Goal: Task Accomplishment & Management: Use online tool/utility

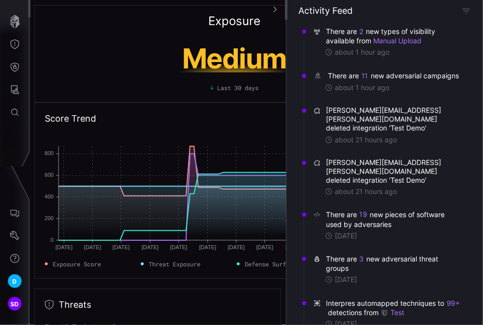
click at [121, 32] on div "Exposure Medium Last 30 days" at bounding box center [234, 53] width 400 height 97
click at [15, 66] on icon "Defense Surface" at bounding box center [15, 67] width 8 height 9
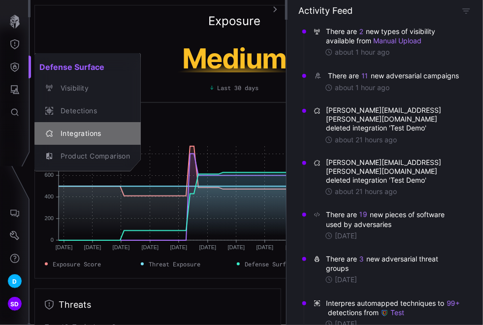
click at [86, 130] on div "Integrations" at bounding box center [93, 134] width 74 height 12
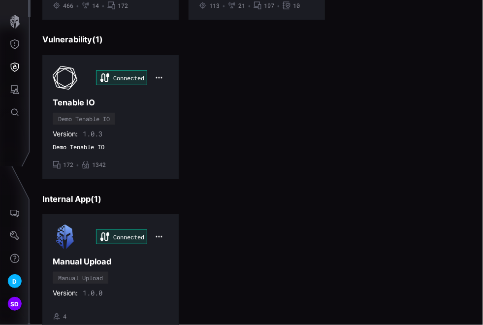
scroll to position [395, 0]
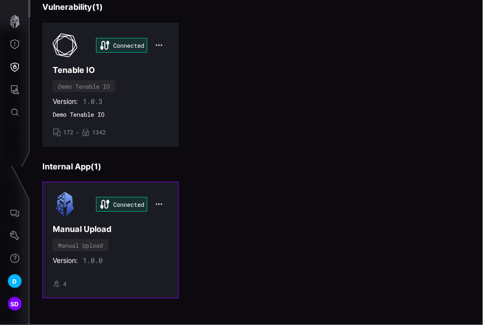
click at [141, 242] on div "Connected Manual Upload Manual Upload Version: 1.0.0 • 4" at bounding box center [111, 240] width 116 height 96
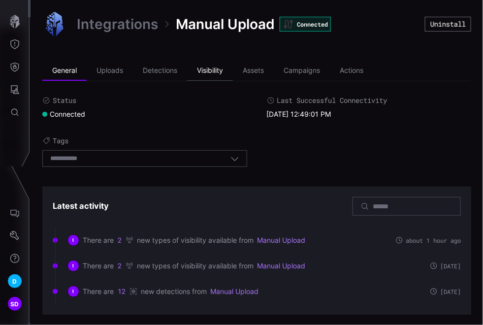
click at [216, 69] on li "Visibility" at bounding box center [210, 71] width 46 height 20
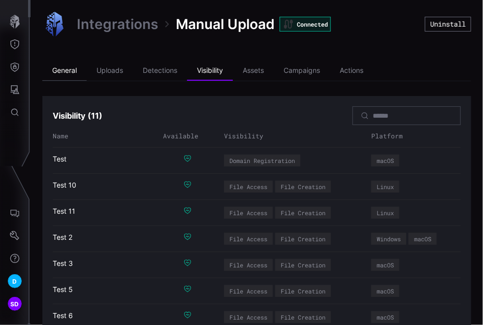
click at [72, 67] on li "General" at bounding box center [64, 71] width 44 height 20
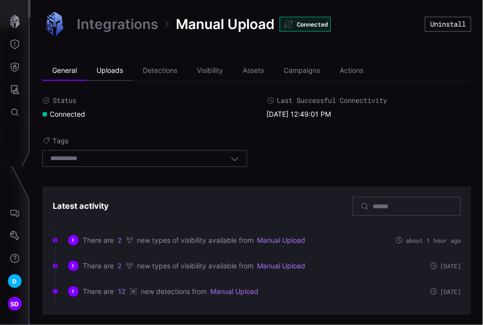
click at [119, 68] on li "Uploads" at bounding box center [110, 71] width 46 height 20
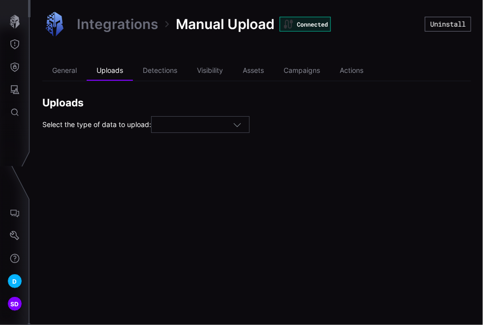
click at [242, 122] on icon "button" at bounding box center [237, 124] width 9 height 9
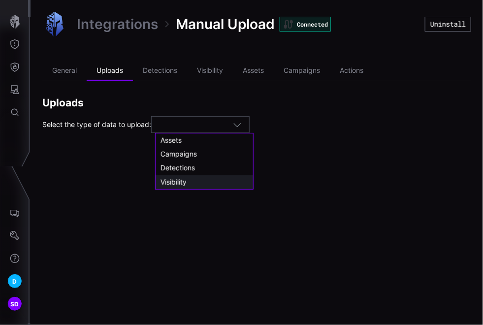
click at [178, 180] on span "Visibility" at bounding box center [174, 182] width 26 height 8
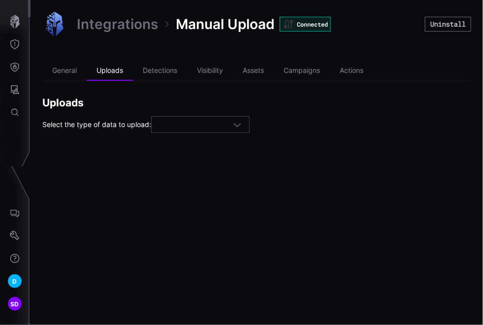
type input "**********"
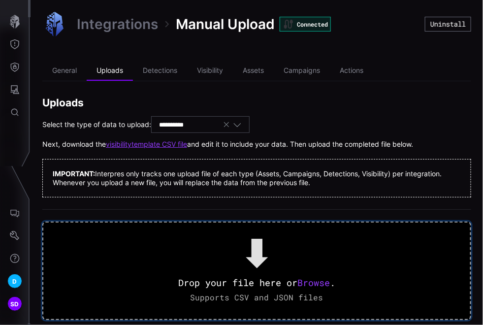
click at [322, 283] on span "Browse" at bounding box center [313, 283] width 32 height 12
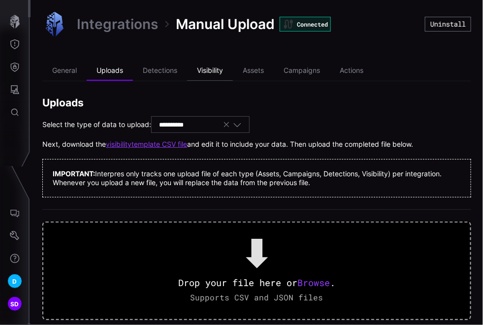
click at [207, 71] on li "Visibility" at bounding box center [210, 71] width 46 height 20
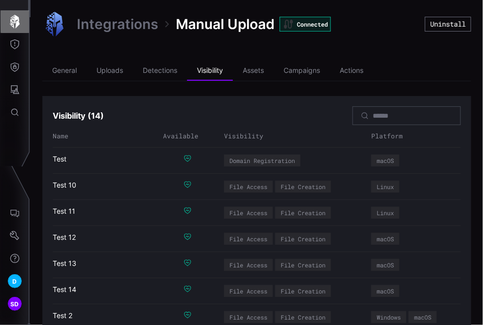
click at [15, 20] on icon "button" at bounding box center [15, 22] width 10 height 14
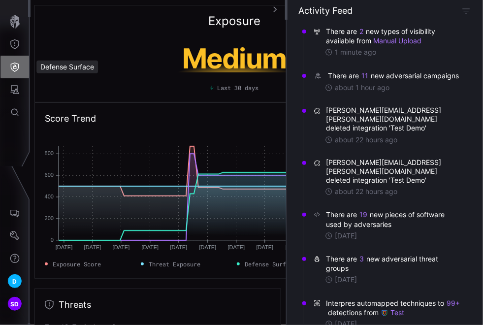
click at [12, 65] on icon "Defense Surface" at bounding box center [15, 67] width 10 height 10
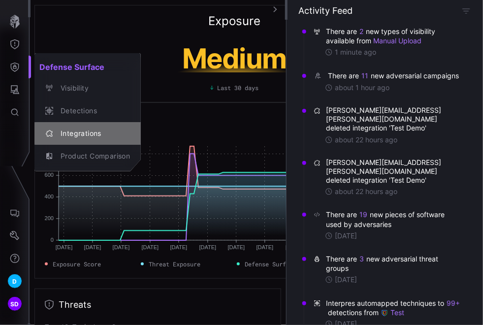
click at [78, 131] on div "Integrations" at bounding box center [93, 134] width 74 height 12
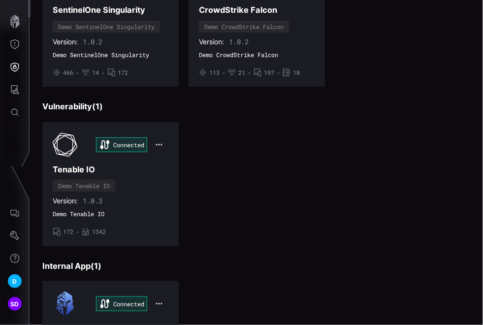
scroll to position [328, 0]
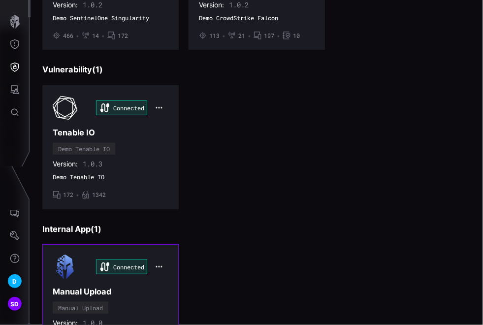
click at [139, 287] on h3 "Manual Upload" at bounding box center [111, 292] width 116 height 10
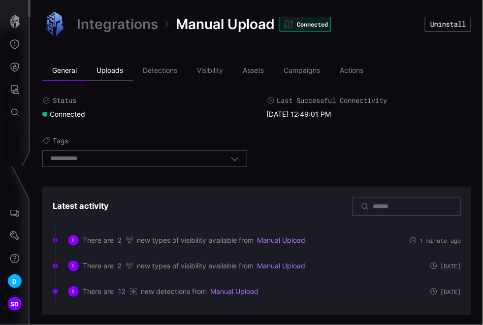
click at [113, 66] on li "Uploads" at bounding box center [110, 71] width 46 height 20
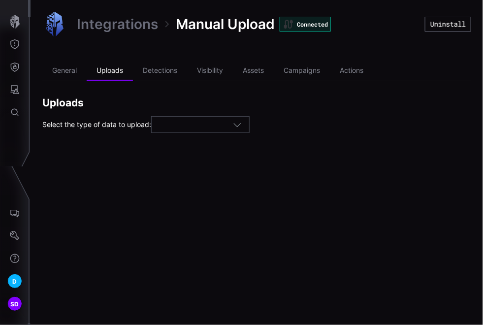
click at [236, 128] on icon "button" at bounding box center [237, 124] width 9 height 9
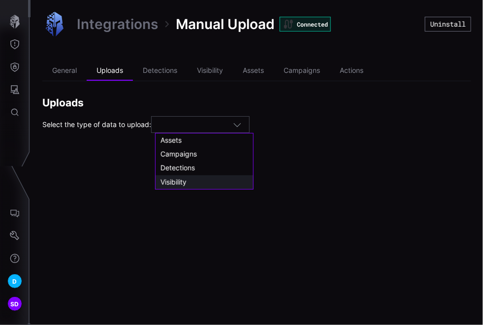
click at [180, 181] on span "Visibility" at bounding box center [174, 182] width 26 height 8
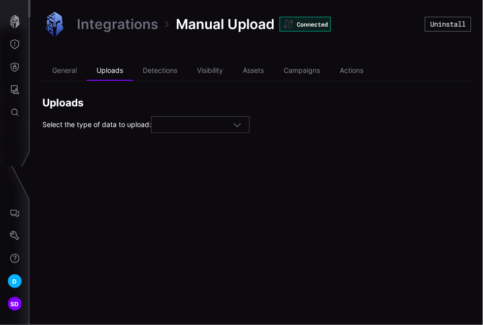
type input "**********"
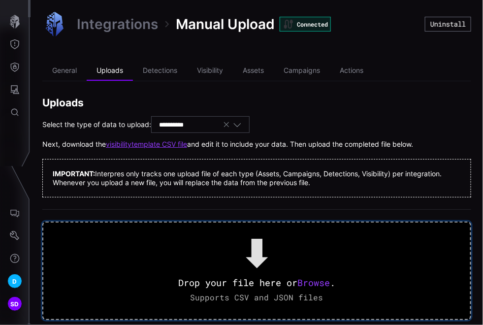
click at [317, 284] on span "Browse" at bounding box center [313, 283] width 32 height 12
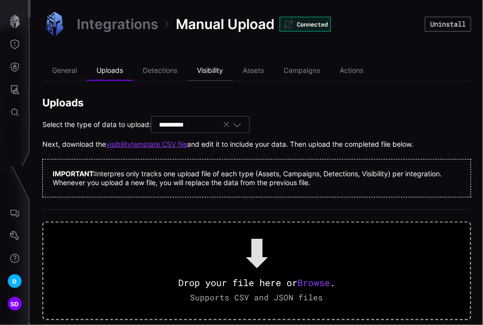
click at [212, 68] on li "Visibility" at bounding box center [210, 71] width 46 height 20
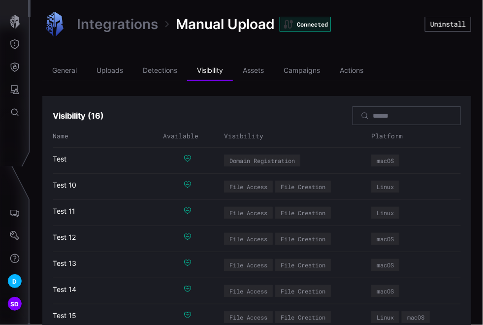
scroll to position [55, 0]
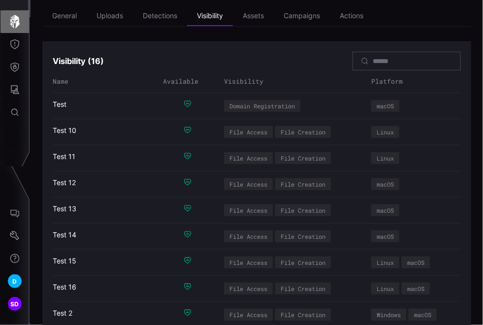
click at [12, 20] on icon "button" at bounding box center [15, 22] width 10 height 14
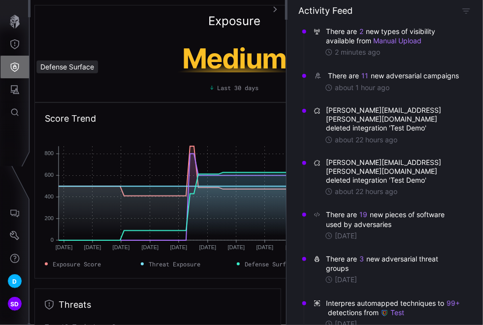
click at [16, 70] on icon "Defense Surface" at bounding box center [15, 67] width 8 height 9
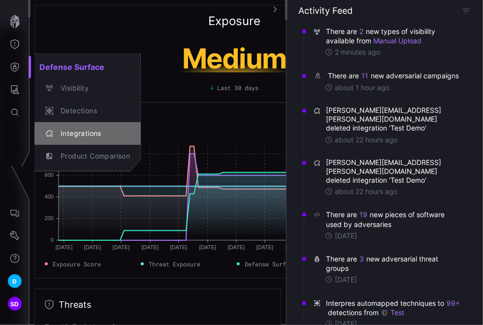
click at [75, 133] on div "Integrations" at bounding box center [93, 134] width 74 height 12
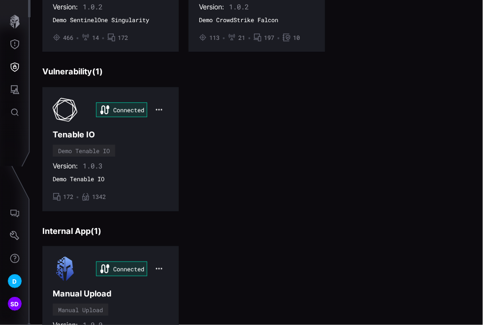
scroll to position [328, 0]
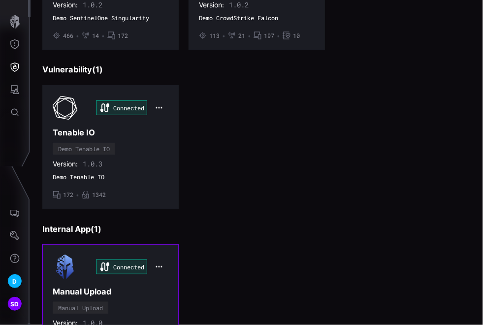
click at [140, 290] on h3 "Manual Upload" at bounding box center [111, 292] width 116 height 10
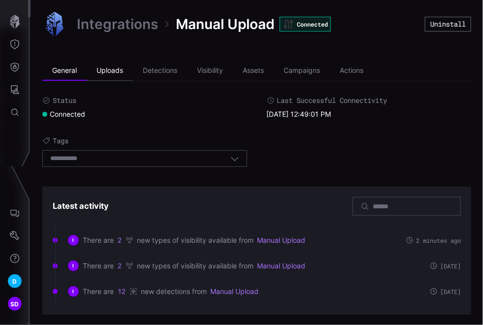
click at [111, 69] on li "Uploads" at bounding box center [110, 71] width 46 height 20
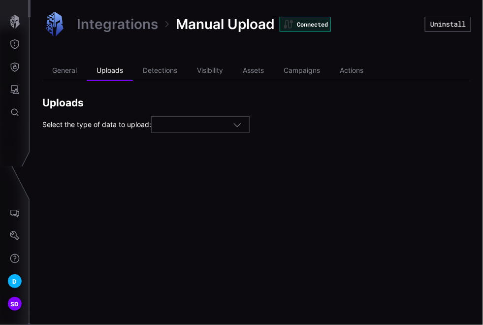
click at [242, 123] on icon "button" at bounding box center [237, 124] width 9 height 9
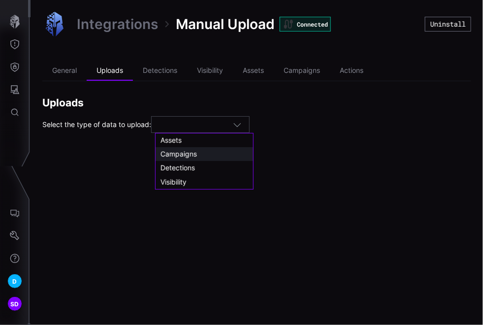
click at [184, 153] on span "Campaigns" at bounding box center [179, 154] width 36 height 8
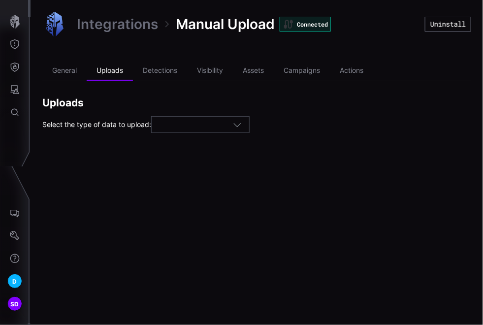
type input "*********"
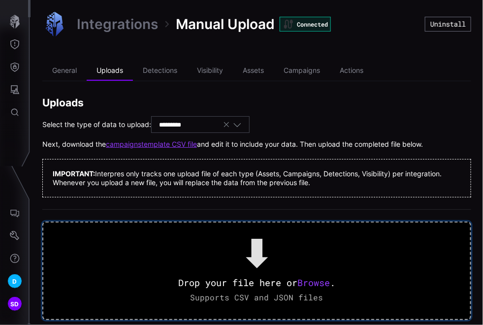
click at [314, 280] on span "Browse" at bounding box center [313, 283] width 32 height 12
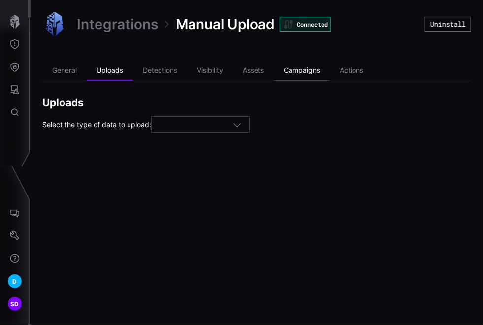
click at [293, 70] on li "Campaigns" at bounding box center [302, 71] width 56 height 20
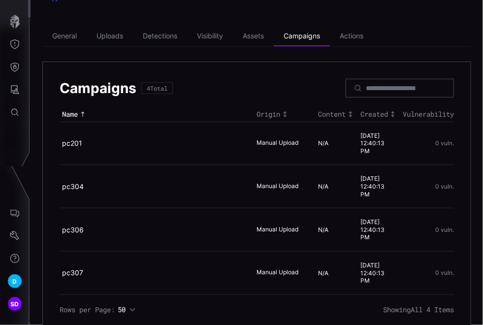
scroll to position [51, 0]
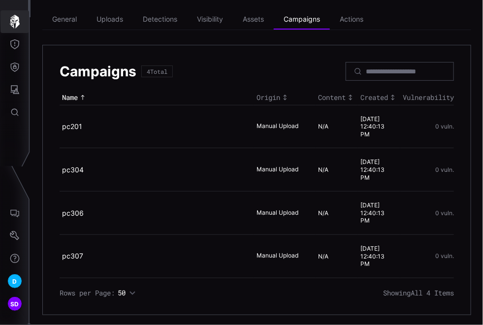
click at [16, 25] on icon "button" at bounding box center [15, 22] width 10 height 14
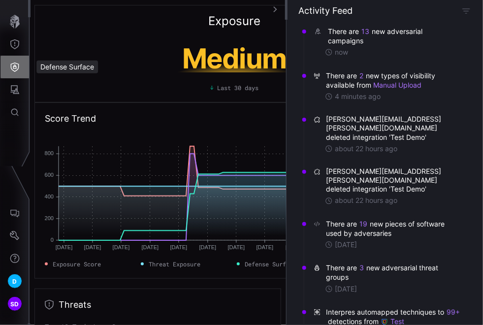
click at [18, 64] on icon "Defense Surface" at bounding box center [15, 67] width 10 height 10
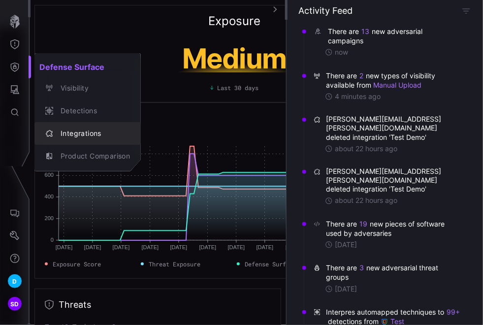
click at [74, 133] on div "Integrations" at bounding box center [93, 134] width 74 height 12
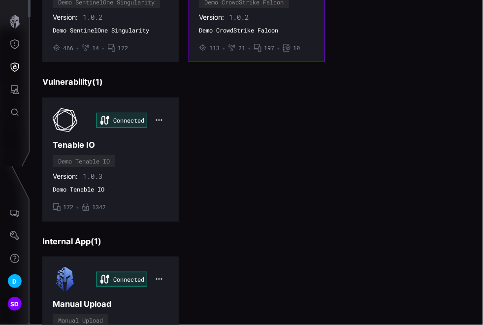
scroll to position [328, 0]
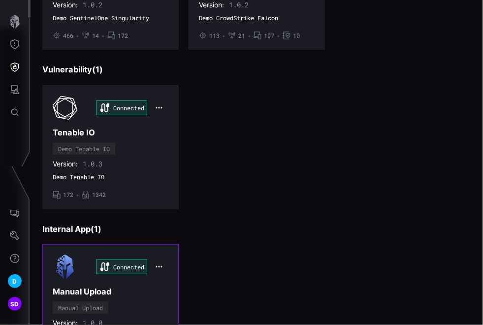
click at [127, 292] on h3 "Manual Upload" at bounding box center [111, 292] width 116 height 10
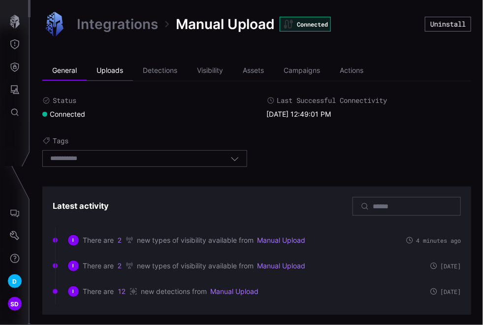
click at [118, 69] on li "Uploads" at bounding box center [110, 71] width 46 height 20
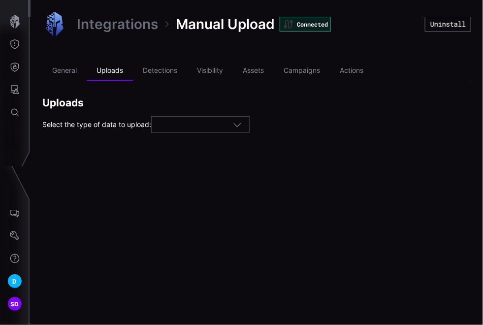
click at [240, 123] on icon "button" at bounding box center [237, 124] width 9 height 9
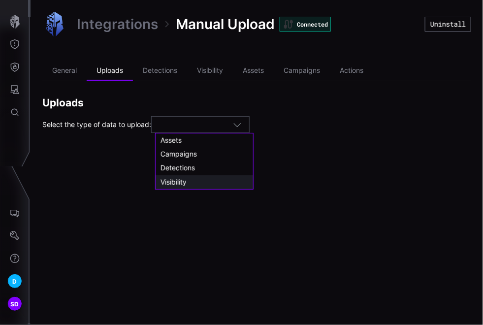
click at [181, 181] on span "Visibility" at bounding box center [174, 182] width 26 height 8
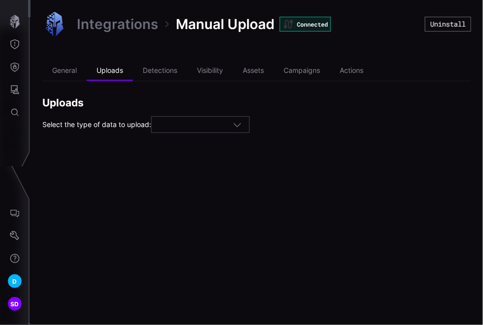
type input "**********"
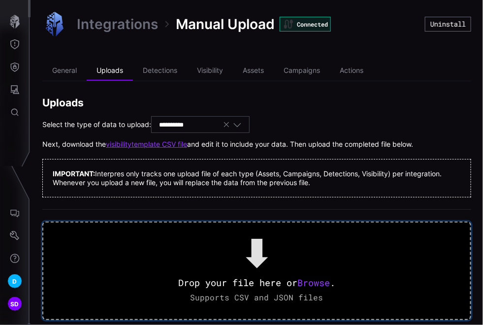
click at [311, 281] on span "Browse" at bounding box center [313, 283] width 32 height 12
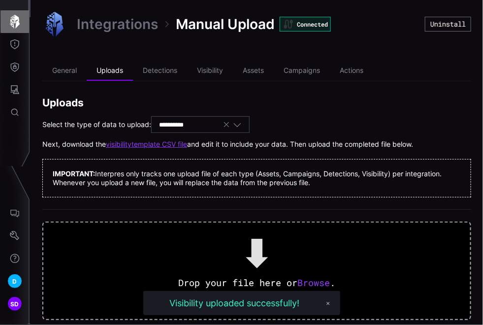
click at [12, 21] on icon "button" at bounding box center [15, 22] width 14 height 14
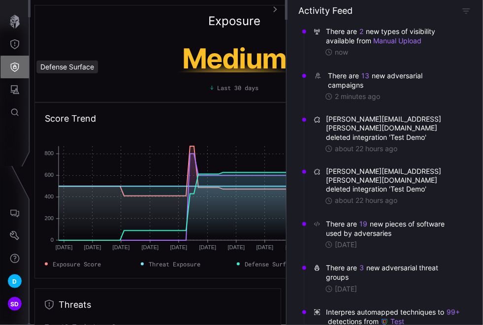
click at [12, 66] on icon "Defense Surface" at bounding box center [15, 67] width 10 height 10
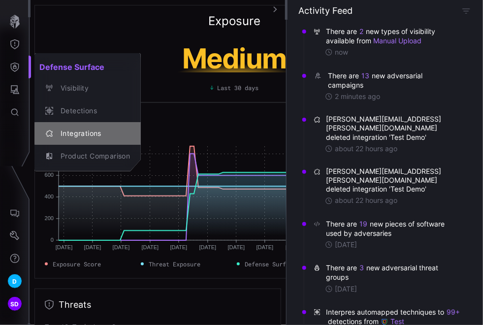
click at [74, 133] on div "Integrations" at bounding box center [93, 134] width 74 height 12
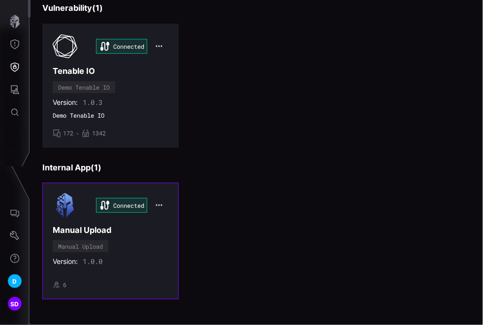
scroll to position [395, 0]
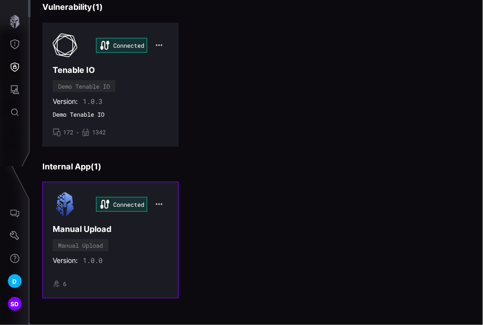
click at [132, 264] on div "Connected Manual Upload Manual Upload Version: 1.0.0 • 6" at bounding box center [111, 240] width 116 height 96
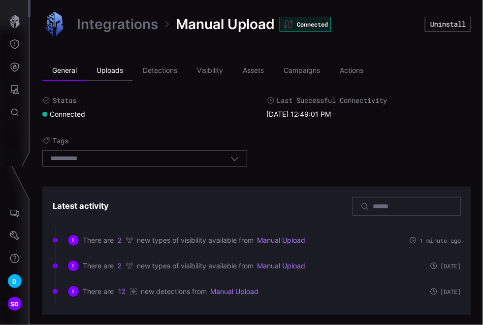
click at [118, 69] on li "Uploads" at bounding box center [110, 71] width 46 height 20
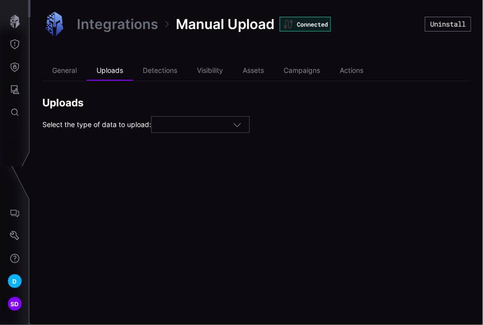
click at [239, 126] on icon "button" at bounding box center [237, 124] width 9 height 9
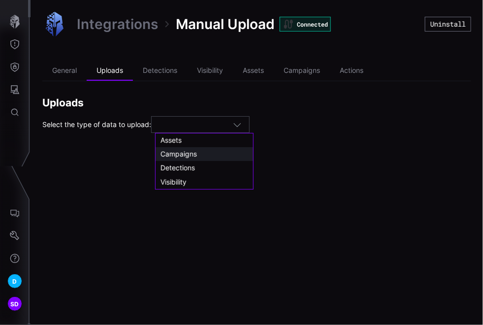
click at [176, 156] on span "Campaigns" at bounding box center [179, 154] width 36 height 8
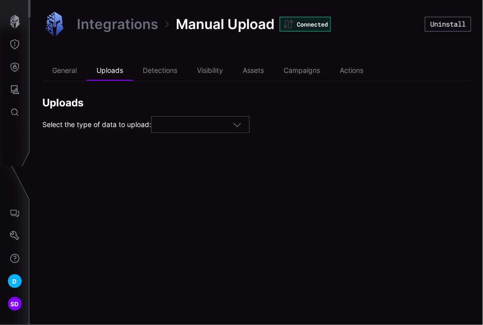
type input "*********"
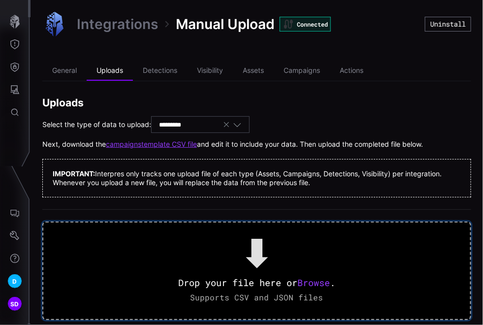
click at [320, 280] on span "Browse" at bounding box center [313, 283] width 32 height 12
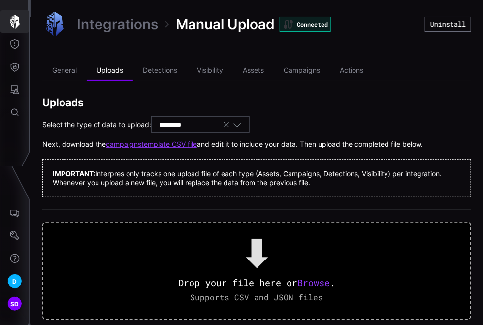
click at [10, 22] on icon "button" at bounding box center [15, 22] width 14 height 14
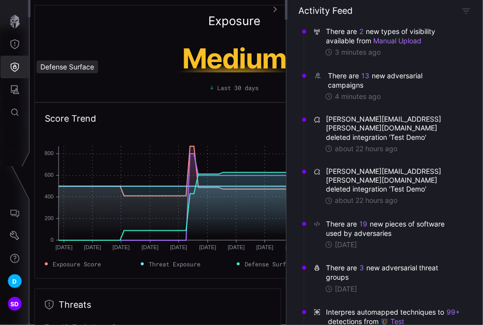
click at [15, 64] on icon "Defense Surface" at bounding box center [15, 67] width 8 height 9
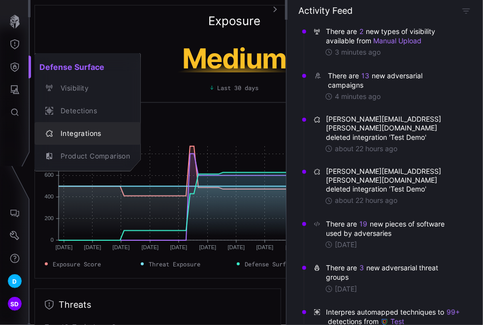
click at [84, 130] on div "Integrations" at bounding box center [93, 134] width 74 height 12
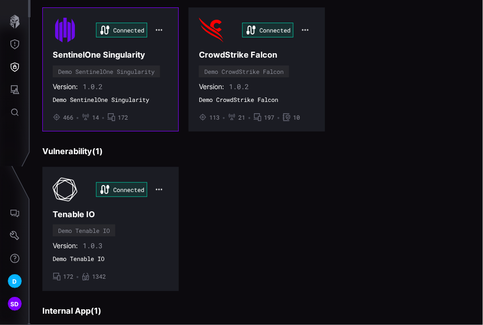
scroll to position [328, 0]
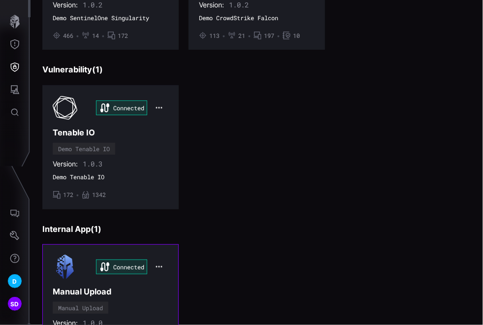
click at [144, 293] on h3 "Manual Upload" at bounding box center [111, 292] width 116 height 10
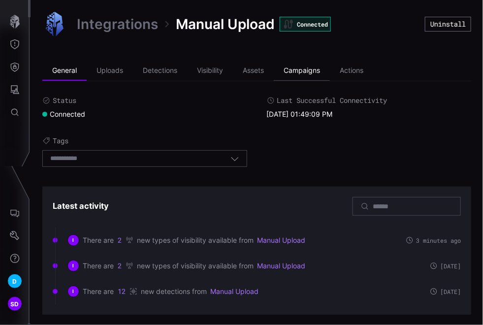
click at [300, 67] on li "Campaigns" at bounding box center [302, 71] width 56 height 20
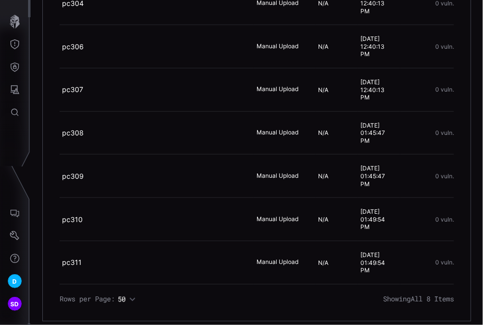
scroll to position [219, 0]
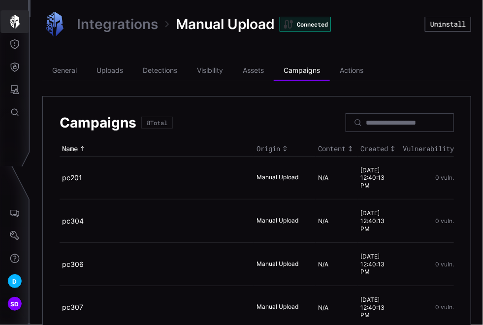
click at [13, 28] on icon "button" at bounding box center [15, 22] width 14 height 14
